Goal: Find specific page/section: Find specific page/section

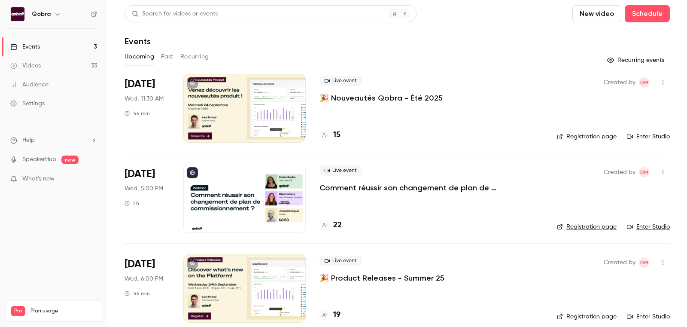
scroll to position [11, 0]
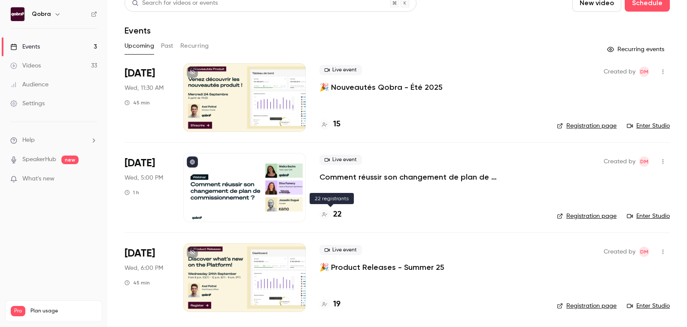
click at [337, 213] on h4 "22" at bounding box center [337, 215] width 9 height 12
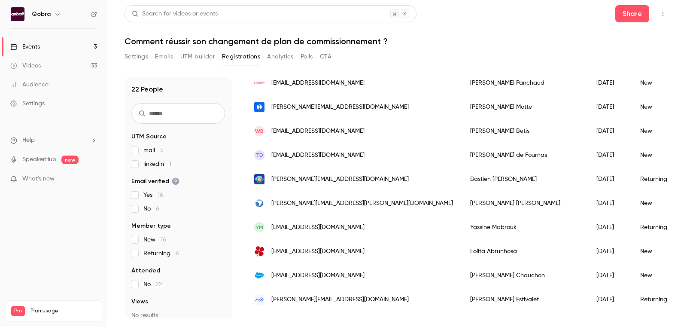
scroll to position [186, 0]
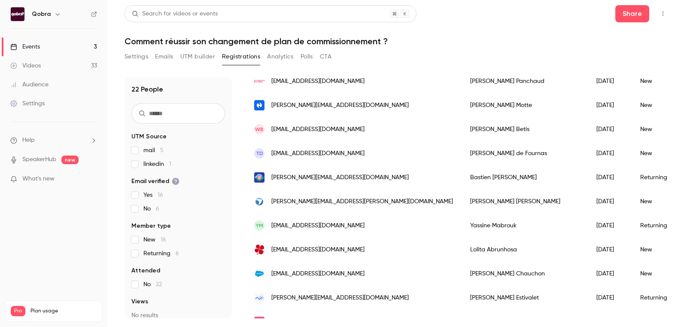
click at [306, 180] on span "[PERSON_NAME][EMAIL_ADDRESS][DOMAIN_NAME]" at bounding box center [340, 177] width 137 height 9
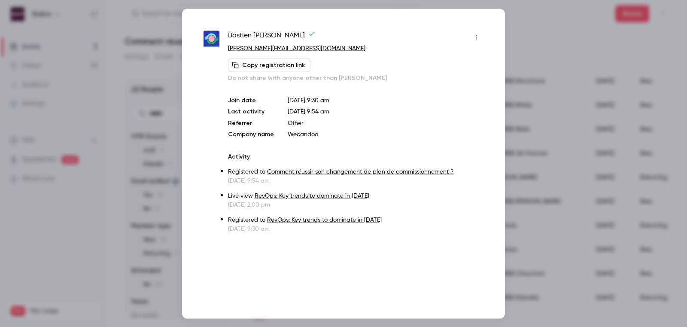
click at [533, 38] on div at bounding box center [343, 163] width 687 height 327
